Goal: Information Seeking & Learning: Stay updated

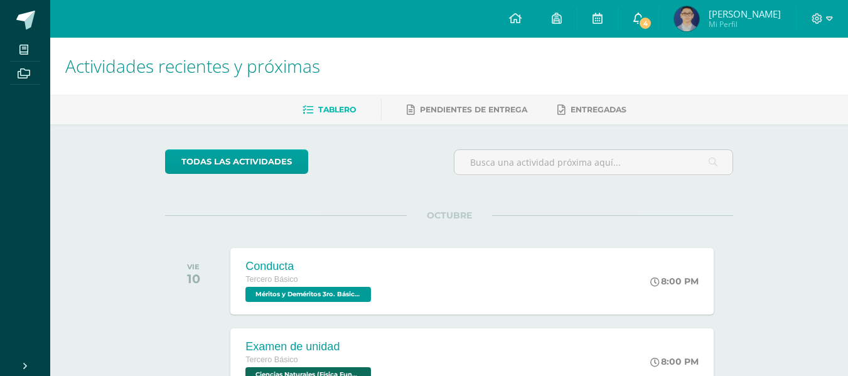
click at [648, 22] on link "4" at bounding box center [638, 19] width 40 height 38
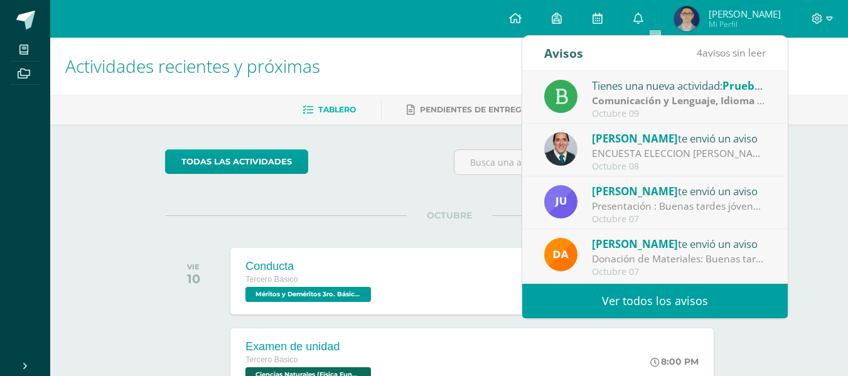
click at [616, 287] on link "Ver todos los avisos" at bounding box center [654, 301] width 265 height 35
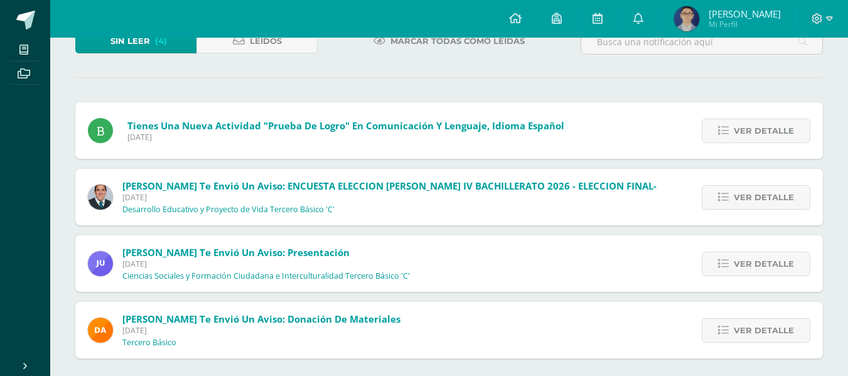
scroll to position [99, 0]
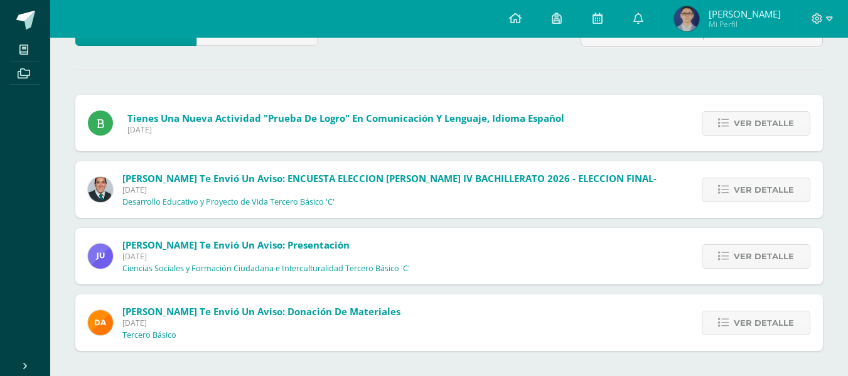
click at [787, 251] on span "Ver detalle" at bounding box center [763, 256] width 60 height 23
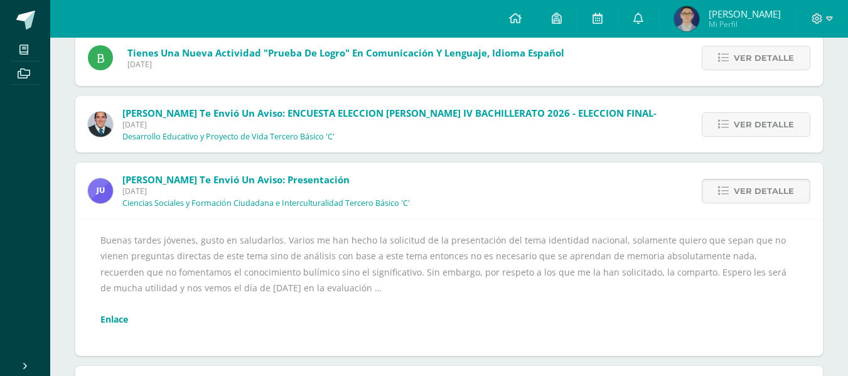
scroll to position [163, 0]
click at [838, 252] on div "Sin leer (4) Leídos Marcar todas como leídas Tienes una nueva actividad "Prueba…" at bounding box center [448, 190] width 797 height 516
click at [780, 203] on link "Ver detalle" at bounding box center [755, 191] width 109 height 24
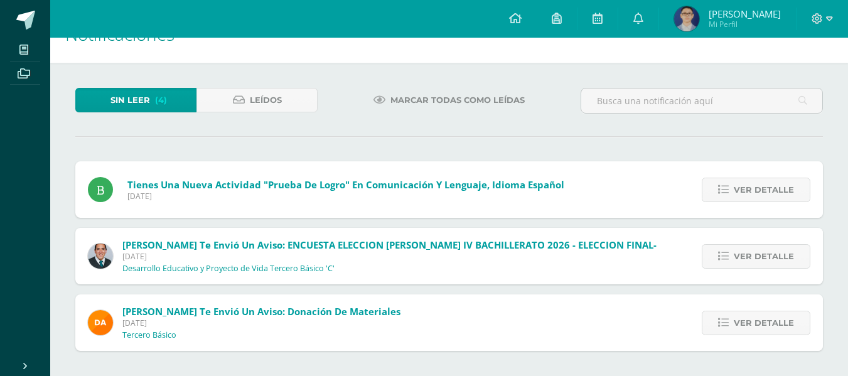
scroll to position [32, 0]
click at [757, 311] on span "Ver detalle" at bounding box center [763, 322] width 60 height 23
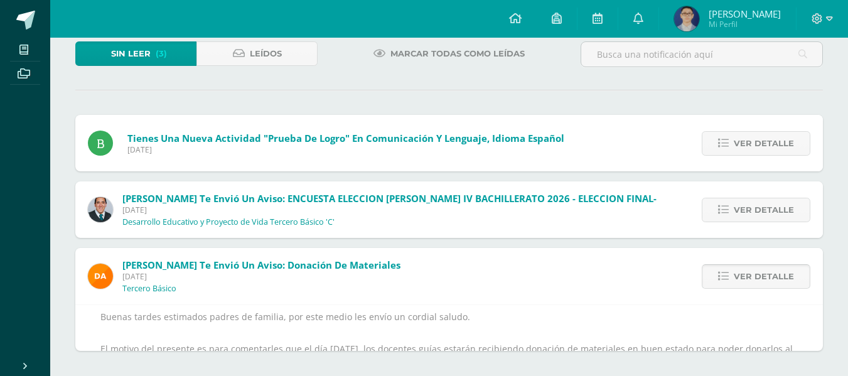
scroll to position [163, 0]
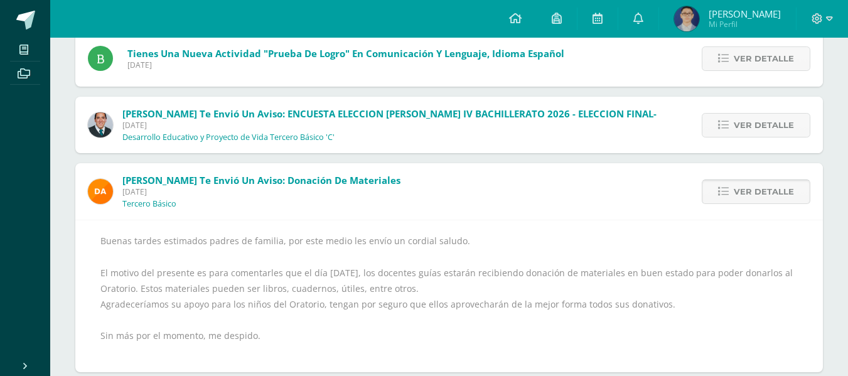
click at [787, 200] on span "Ver detalle" at bounding box center [763, 191] width 60 height 23
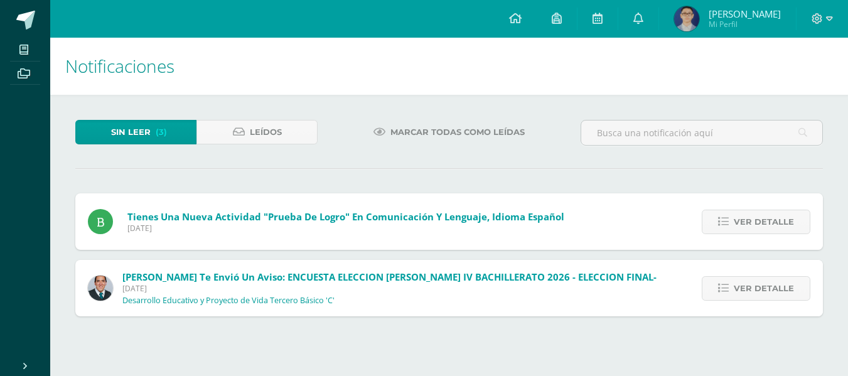
scroll to position [0, 0]
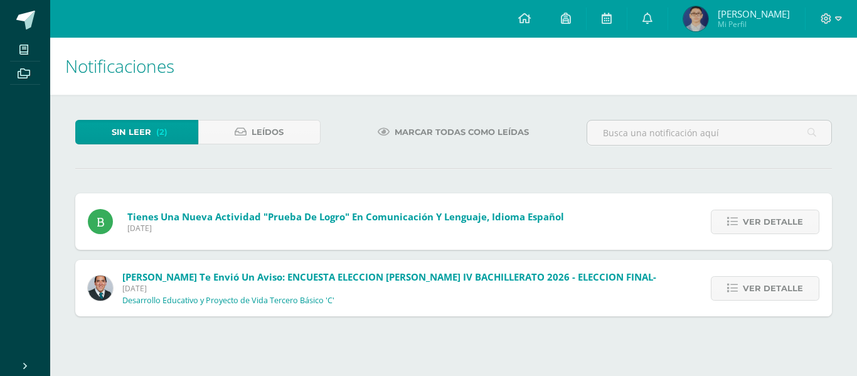
click at [773, 279] on span "Ver detalle" at bounding box center [773, 288] width 60 height 23
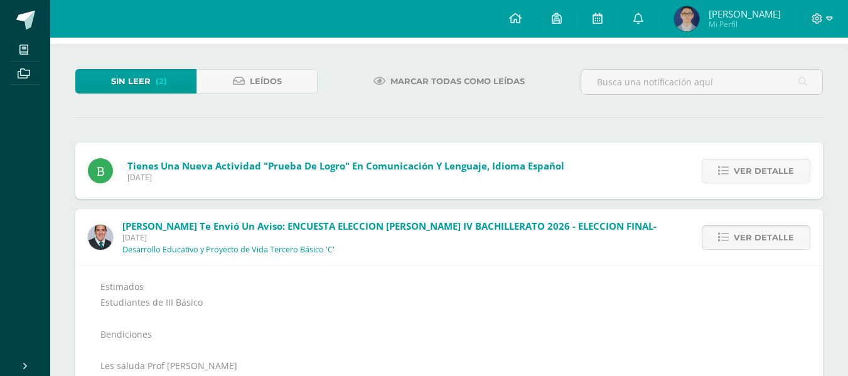
scroll to position [58, 0]
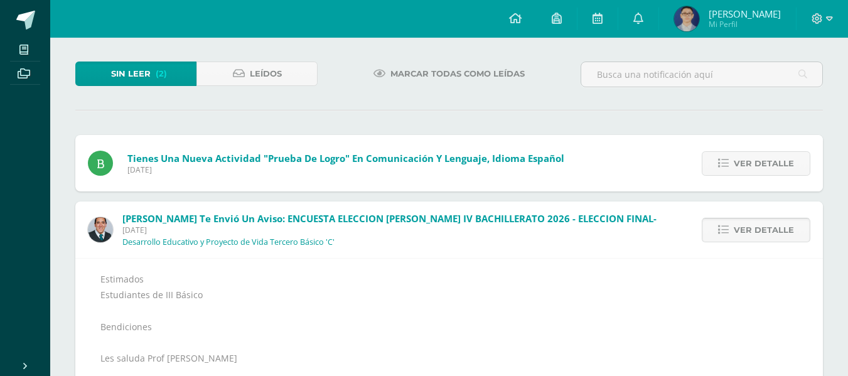
click at [782, 238] on span "Ver detalle" at bounding box center [763, 229] width 60 height 23
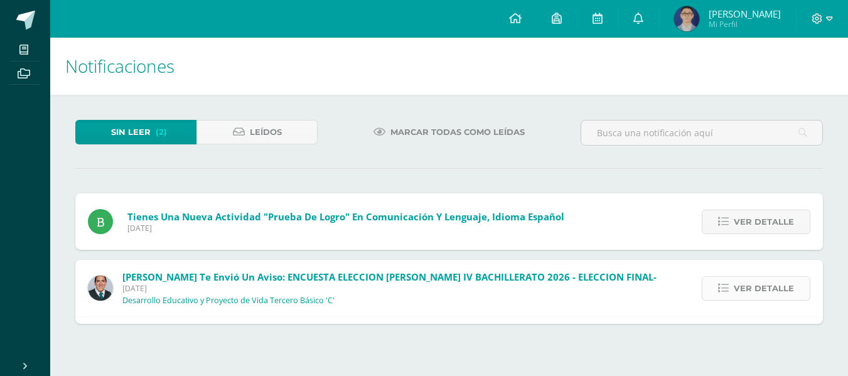
scroll to position [0, 0]
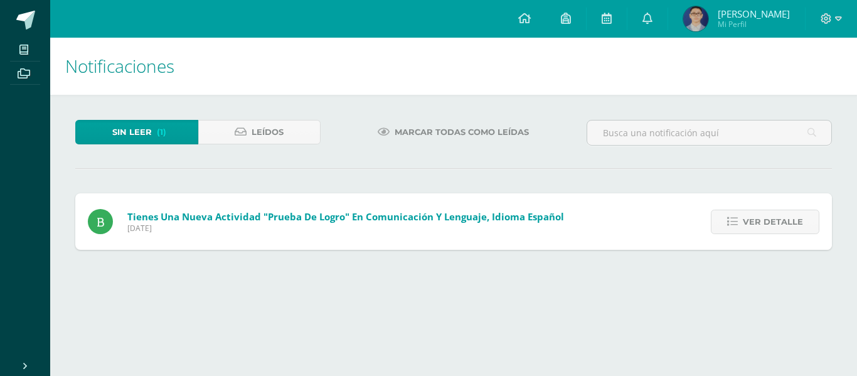
click at [784, 230] on span "Ver detalle" at bounding box center [773, 221] width 60 height 23
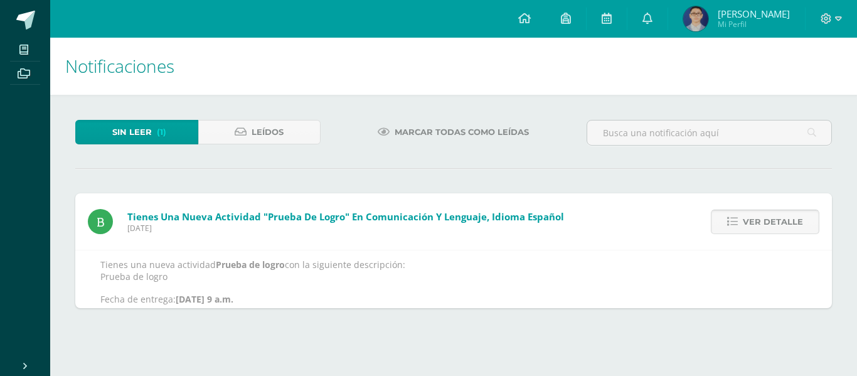
click at [789, 225] on span "Ver detalle" at bounding box center [773, 221] width 60 height 23
